Goal: Information Seeking & Learning: Learn about a topic

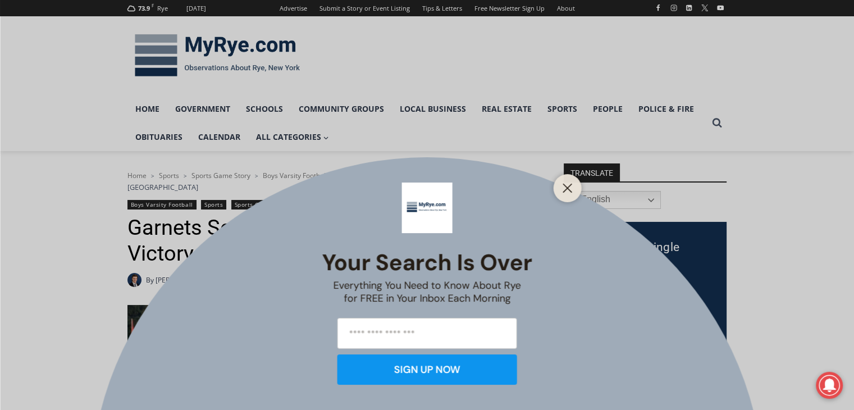
click at [568, 104] on div "Your Search is Over Everything You Need to Know About Rye for FREE in Your Inbo…" at bounding box center [427, 205] width 854 height 410
click at [571, 192] on line "Close" at bounding box center [567, 188] width 8 height 8
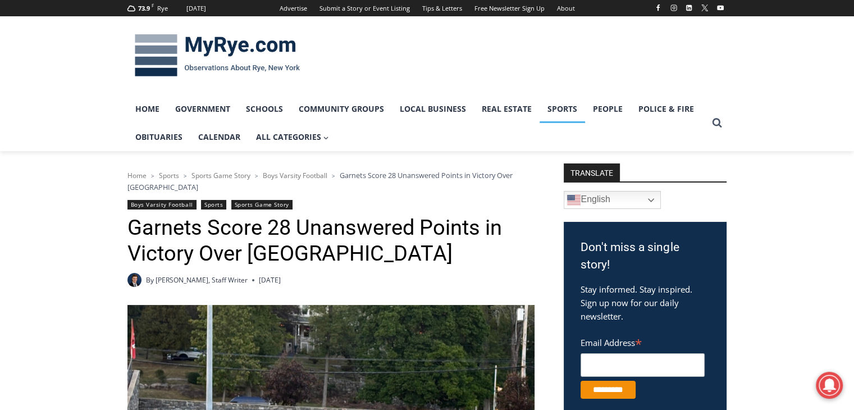
click at [571, 115] on link "Sports" at bounding box center [562, 109] width 45 height 28
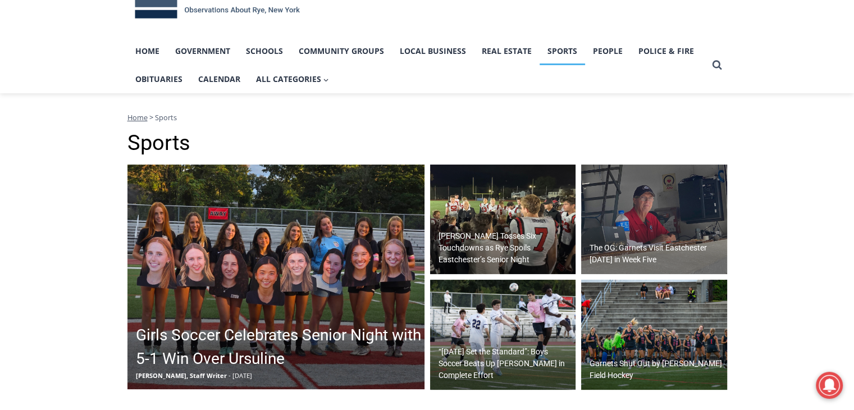
scroll to position [58, 0]
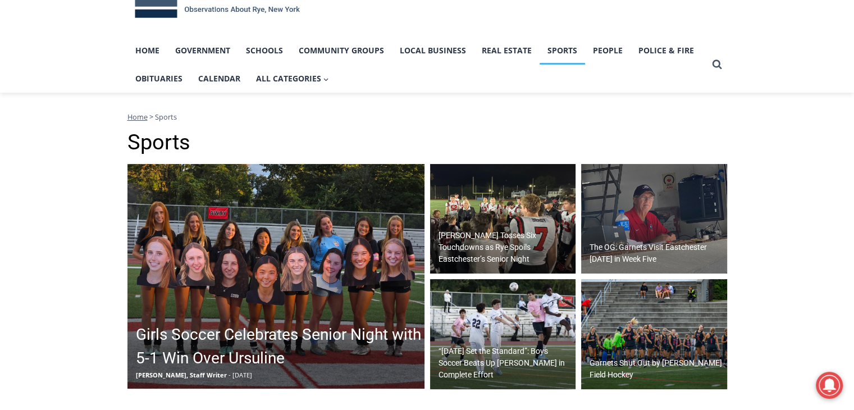
click at [498, 197] on img at bounding box center [503, 219] width 146 height 110
